Goal: Register for event/course

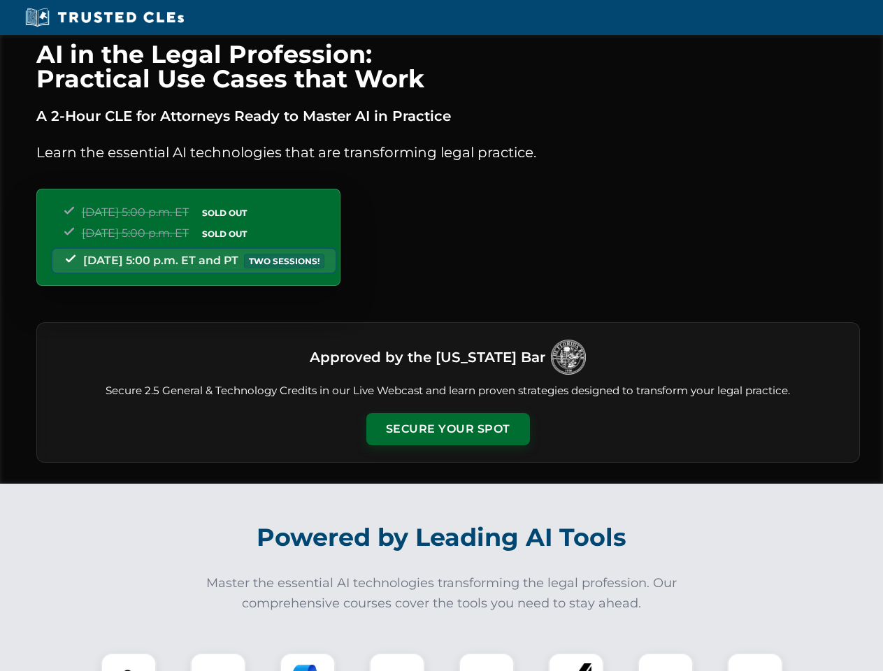
click at [447, 429] on button "Secure Your Spot" at bounding box center [448, 429] width 164 height 32
click at [129, 662] on img at bounding box center [128, 681] width 41 height 41
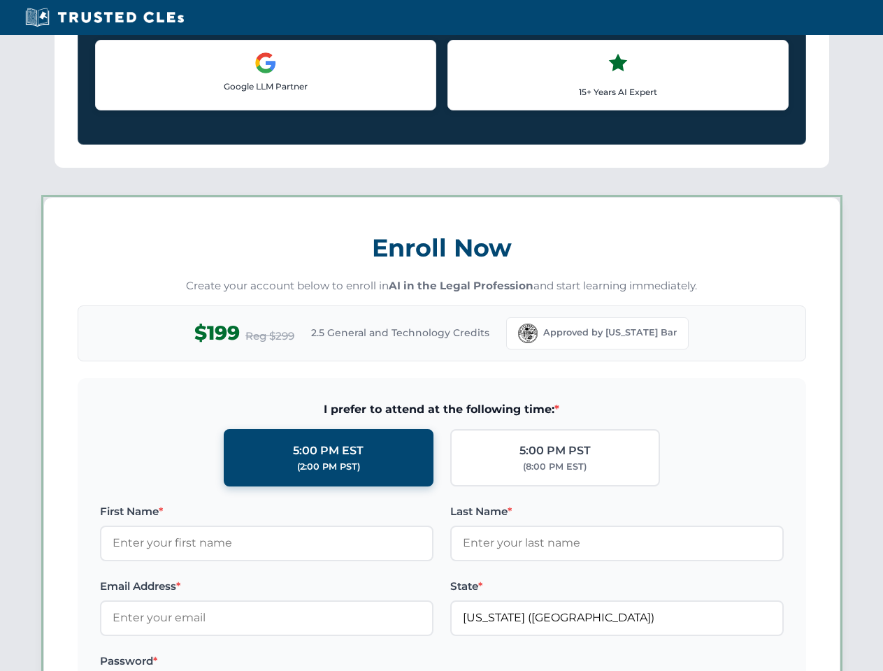
click at [308, 662] on label "Password *" at bounding box center [267, 661] width 334 height 17
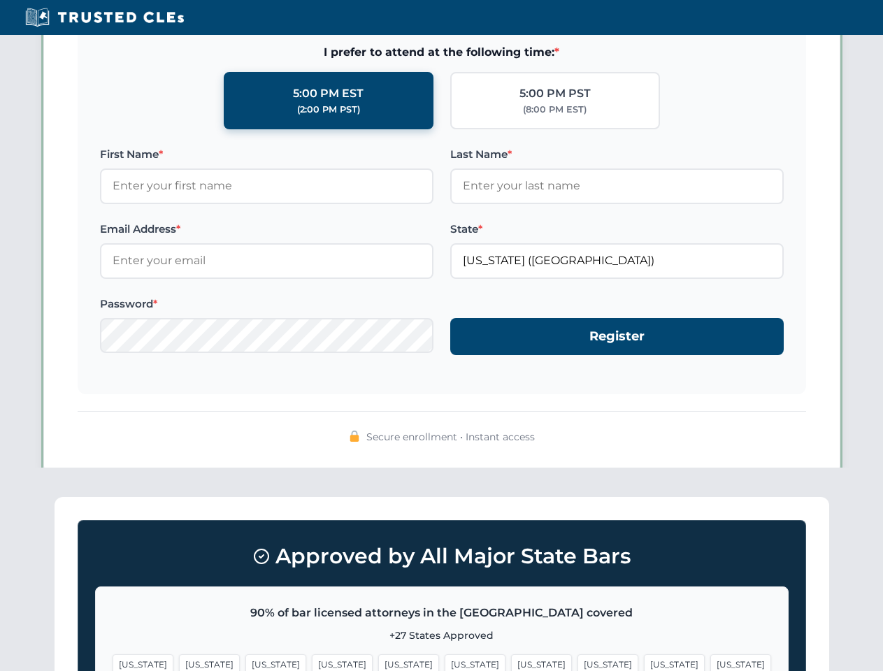
click at [644, 662] on span "[US_STATE]" at bounding box center [674, 664] width 61 height 20
